Goal: Task Accomplishment & Management: Complete application form

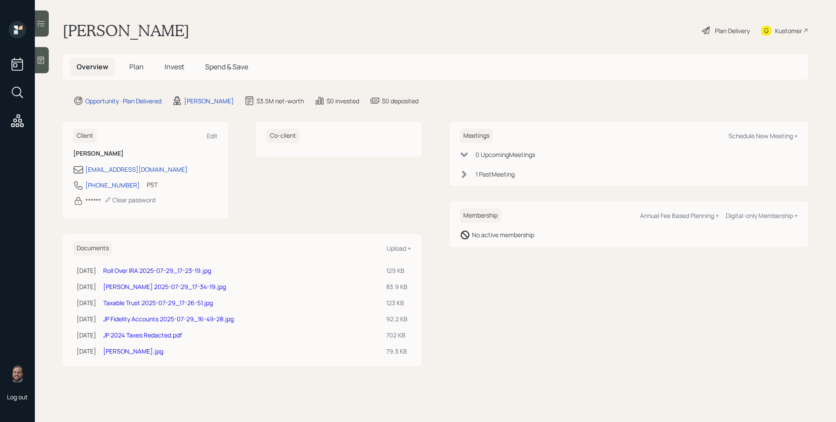
click at [139, 67] on span "Plan" at bounding box center [136, 67] width 14 height 10
